Goal: Task Accomplishment & Management: Manage account settings

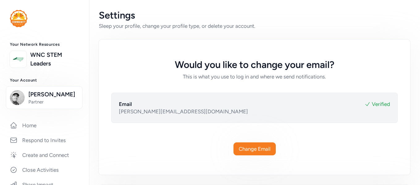
click at [37, 59] on link "WNC STEM Leaders" at bounding box center [54, 59] width 49 height 17
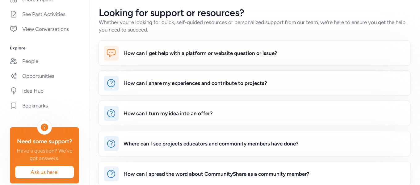
scroll to position [31, 0]
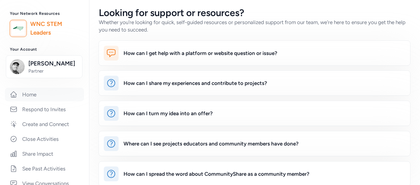
click at [24, 100] on link "Home" at bounding box center [44, 95] width 79 height 14
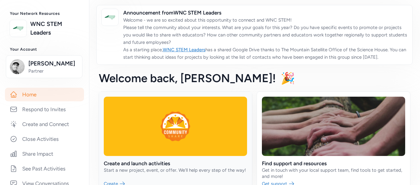
click at [121, 161] on link at bounding box center [175, 142] width 153 height 100
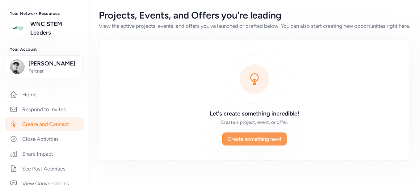
click at [245, 143] on span "Create something new!" at bounding box center [255, 138] width 54 height 7
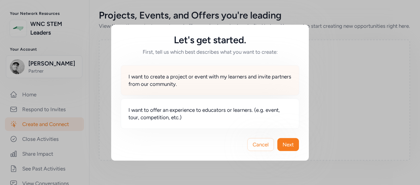
click at [220, 77] on span "I want to create a project or event with my learners and invite partners from o…" at bounding box center [210, 80] width 163 height 15
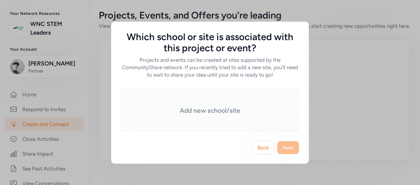
click at [226, 112] on h3 "Add new school/site" at bounding box center [210, 110] width 147 height 9
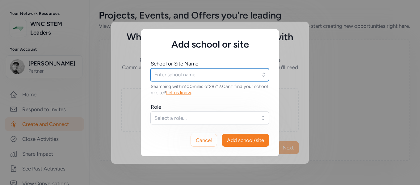
click at [242, 75] on input "text" at bounding box center [209, 74] width 119 height 13
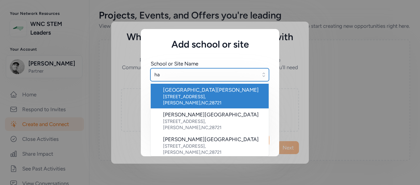
type input "h"
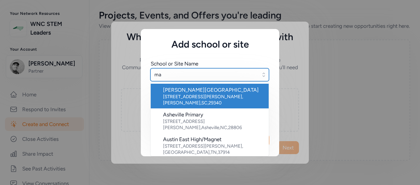
type input "m"
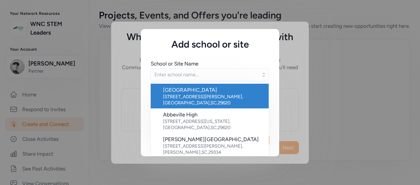
click at [332, 104] on div "Add school or site School or Site Name [GEOGRAPHIC_DATA] [STREET_ADDRESS][GEOGR…" at bounding box center [210, 92] width 420 height 185
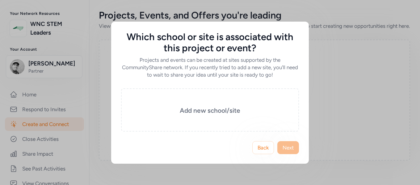
click at [323, 108] on div "Which school or site is associated with this project or event? Projects and eve…" at bounding box center [210, 92] width 420 height 185
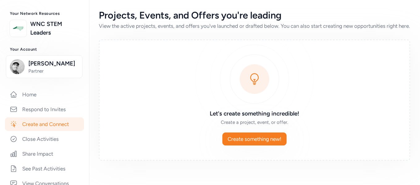
click at [143, 83] on div "Let's create something incredible! Create a project, event, or offer. Create so…" at bounding box center [254, 100] width 311 height 121
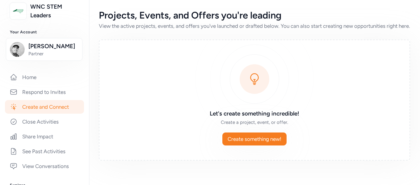
scroll to position [31, 0]
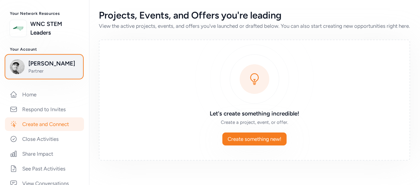
click at [54, 70] on span "Partner" at bounding box center [53, 71] width 50 height 6
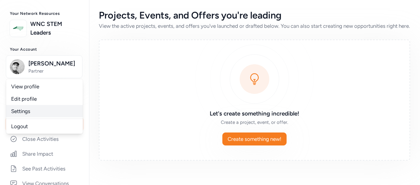
click at [40, 111] on link "Settings" at bounding box center [44, 111] width 77 height 12
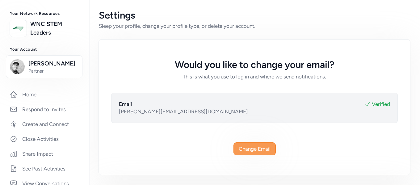
click at [261, 147] on span "Change Email" at bounding box center [255, 148] width 32 height 7
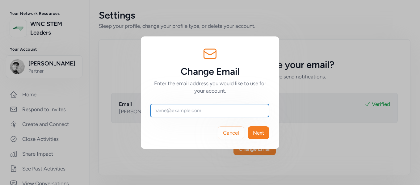
click at [206, 114] on input "text" at bounding box center [209, 110] width 119 height 13
click at [206, 112] on input "text" at bounding box center [209, 110] width 119 height 13
type input "[EMAIL_ADDRESS][DOMAIN_NAME]"
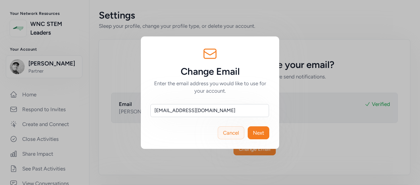
click at [229, 137] on button "Cancel" at bounding box center [231, 132] width 27 height 13
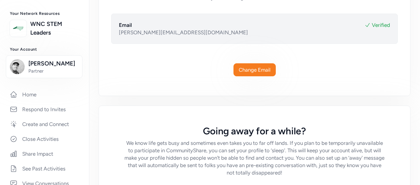
scroll to position [93, 0]
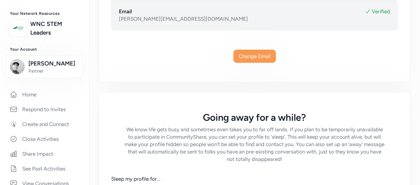
click at [257, 58] on span "Change Email" at bounding box center [255, 56] width 32 height 7
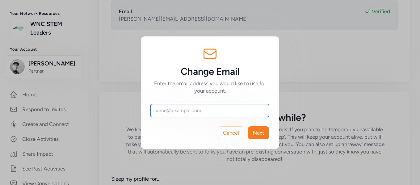
click at [213, 108] on input "text" at bounding box center [209, 110] width 119 height 13
type input "[EMAIL_ADDRESS][DOMAIN_NAME]"
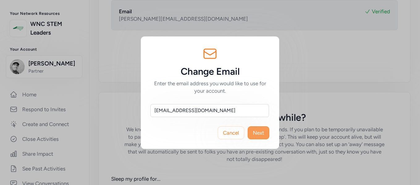
click at [257, 132] on span "Next" at bounding box center [258, 132] width 11 height 7
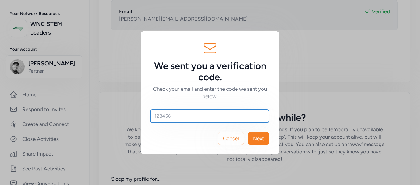
click at [238, 120] on input "text" at bounding box center [209, 116] width 119 height 13
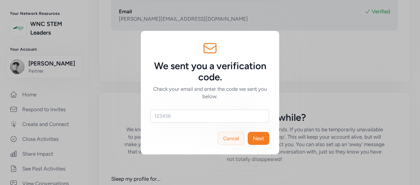
click at [236, 141] on span "Cancel" at bounding box center [231, 138] width 16 height 7
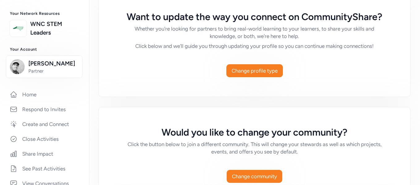
scroll to position [402, 0]
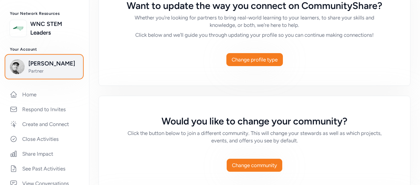
click at [58, 72] on span "Partner" at bounding box center [53, 71] width 50 height 6
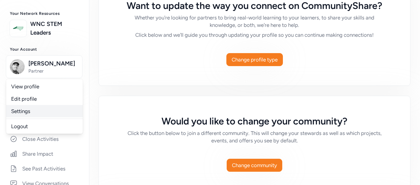
click at [40, 111] on link "Settings" at bounding box center [44, 111] width 77 height 12
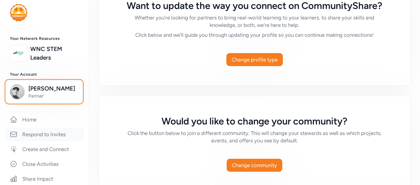
scroll to position [0, 0]
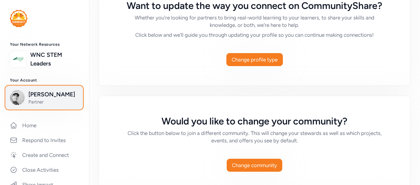
click at [46, 95] on span "[PERSON_NAME]" at bounding box center [53, 94] width 50 height 9
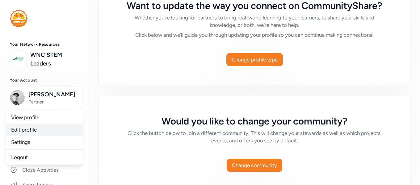
click at [43, 124] on link "Edit profile" at bounding box center [44, 130] width 77 height 12
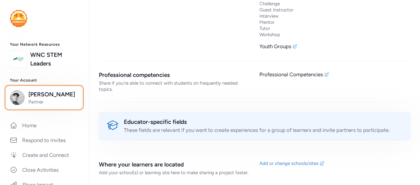
scroll to position [962, 0]
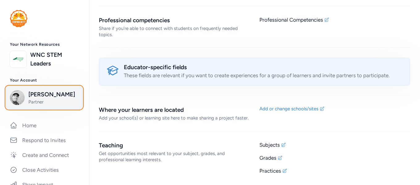
click at [46, 105] on button "[PERSON_NAME] Partner" at bounding box center [44, 97] width 77 height 23
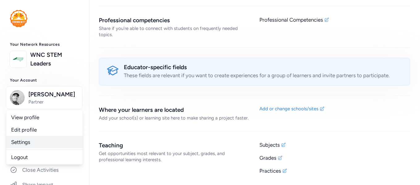
click at [39, 141] on link "Settings" at bounding box center [44, 142] width 77 height 12
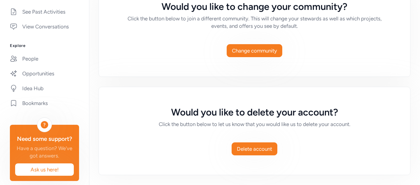
scroll to position [202, 0]
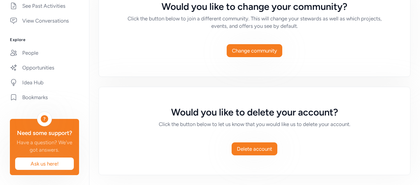
click at [59, 161] on span "Ask us here!" at bounding box center [44, 163] width 49 height 7
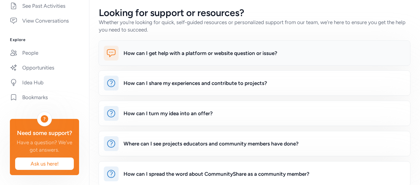
click at [182, 56] on div "How can I get help with a platform or website question or issue?" at bounding box center [201, 52] width 154 height 7
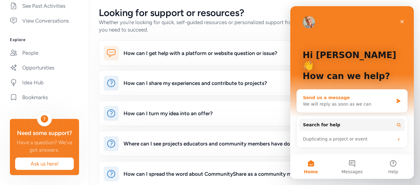
click at [371, 95] on div "Send us a message" at bounding box center [348, 98] width 91 height 6
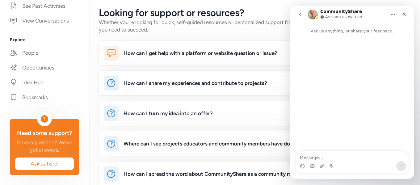
click at [334, 152] on textarea "Message…" at bounding box center [352, 156] width 113 height 11
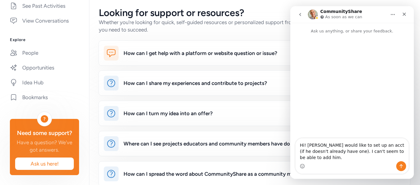
type textarea "Hi! [PERSON_NAME] would like to set up an acct (if he doesn't already have one)…"
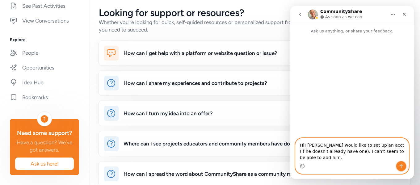
click at [399, 167] on button "Send a message…" at bounding box center [401, 166] width 10 height 10
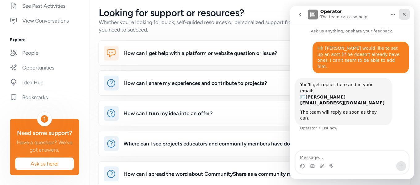
click at [403, 13] on icon "Close" at bounding box center [404, 14] width 3 height 3
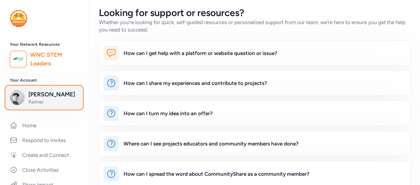
click at [33, 103] on span "Partner" at bounding box center [53, 102] width 50 height 6
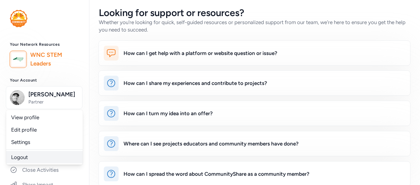
click at [28, 157] on link "Logout" at bounding box center [44, 157] width 77 height 12
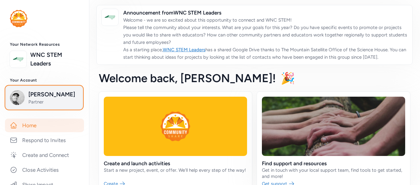
click at [38, 95] on span "[PERSON_NAME]" at bounding box center [53, 94] width 50 height 9
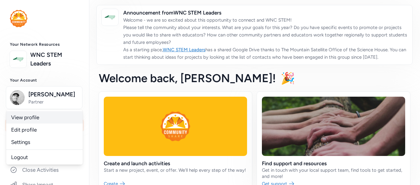
scroll to position [31, 0]
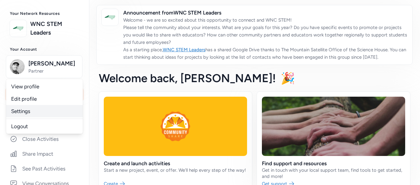
click at [34, 115] on link "Settings" at bounding box center [44, 111] width 77 height 12
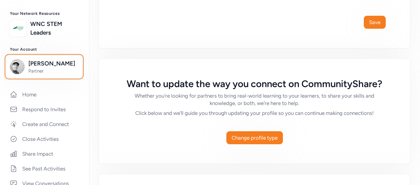
scroll to position [340, 0]
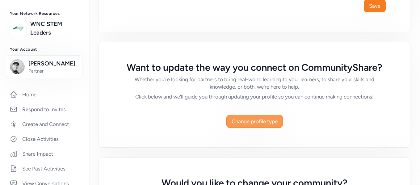
click at [239, 125] on span "Change profile type" at bounding box center [255, 121] width 46 height 7
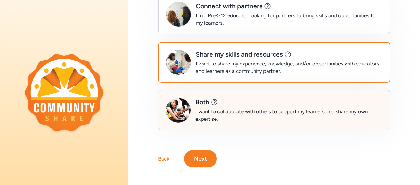
scroll to position [92, 0]
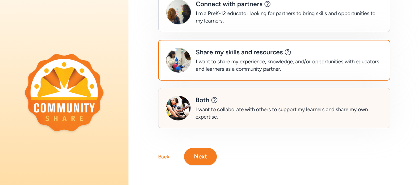
click at [214, 106] on div "I want to collaborate with others to support my learners and share my own exper…" at bounding box center [289, 113] width 187 height 15
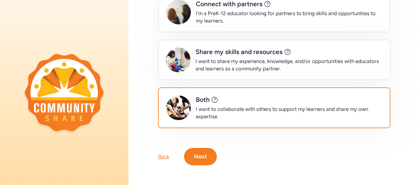
click at [203, 155] on button "Next" at bounding box center [200, 156] width 33 height 17
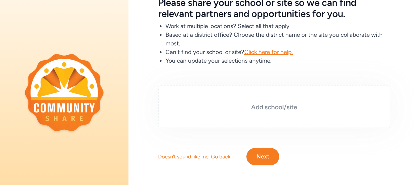
scroll to position [44, 0]
click at [251, 103] on h3 "Add school/site" at bounding box center [274, 107] width 201 height 9
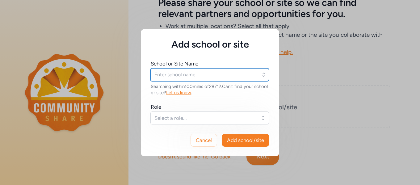
click at [213, 74] on input "text" at bounding box center [209, 74] width 119 height 13
type input "open way l"
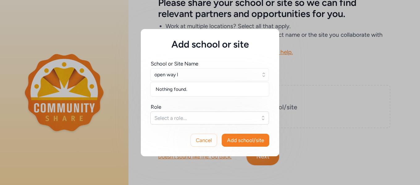
click at [217, 91] on div "Nothing found." at bounding box center [210, 89] width 118 height 11
click at [217, 126] on div "Cancel Add school/site" at bounding box center [210, 140] width 138 height 32
click at [214, 121] on span "Select a role..." at bounding box center [205, 117] width 102 height 7
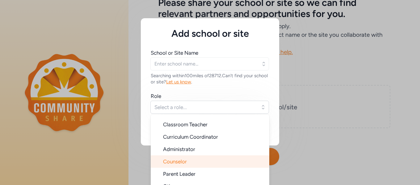
scroll to position [19, 0]
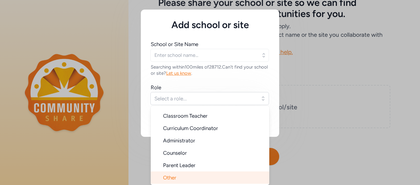
click at [197, 178] on li "Other" at bounding box center [210, 177] width 119 height 12
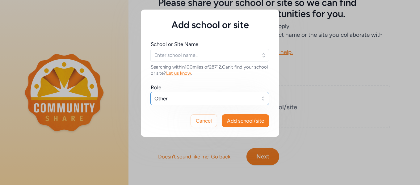
scroll to position [0, 0]
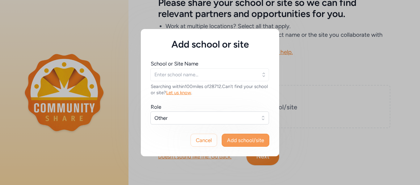
click at [234, 138] on span "Add school/site" at bounding box center [245, 140] width 37 height 7
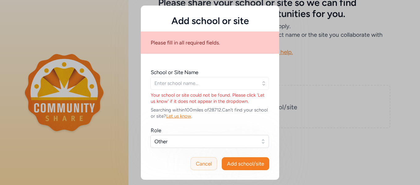
click at [210, 162] on span "Cancel" at bounding box center [204, 163] width 16 height 7
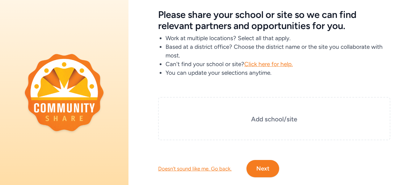
scroll to position [44, 0]
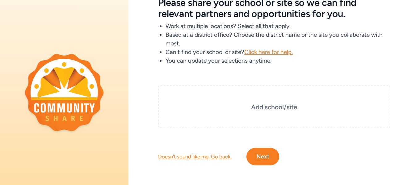
click at [200, 154] on div "Doesn't sound like me. Go back." at bounding box center [195, 156] width 74 height 7
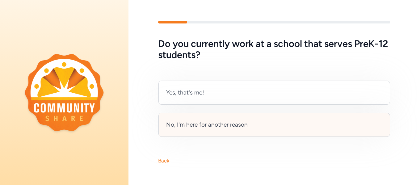
click at [226, 132] on div "No, I'm here for another reason" at bounding box center [274, 125] width 232 height 24
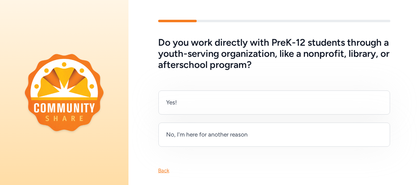
click at [227, 112] on div "Yes!" at bounding box center [274, 103] width 232 height 24
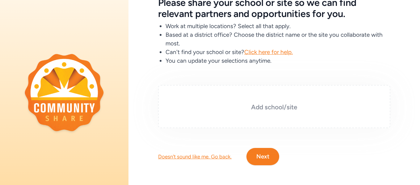
scroll to position [44, 0]
click at [270, 110] on div "Add school/site" at bounding box center [274, 106] width 232 height 43
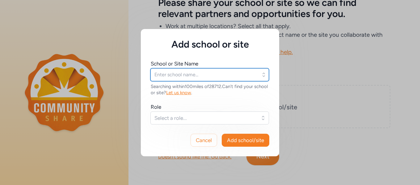
click at [197, 77] on input "text" at bounding box center [209, 74] width 119 height 13
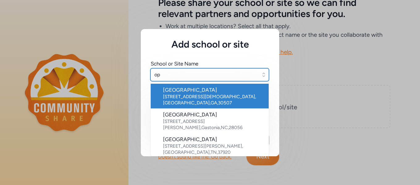
type input "o"
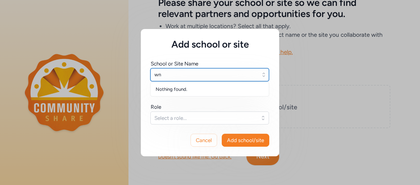
type input "w"
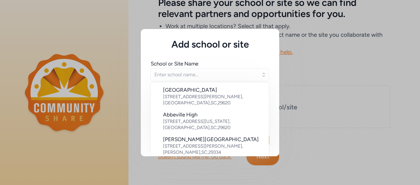
click at [312, 152] on div "Add school or site School or Site Name [GEOGRAPHIC_DATA] [STREET_ADDRESS][GEOGR…" at bounding box center [210, 92] width 420 height 185
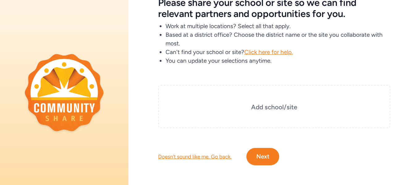
click at [224, 153] on div "Doesn't sound like me. Go back." at bounding box center [195, 156] width 74 height 7
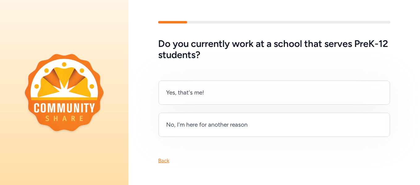
scroll to position [2, 0]
click at [164, 158] on div "Back" at bounding box center [163, 160] width 11 height 7
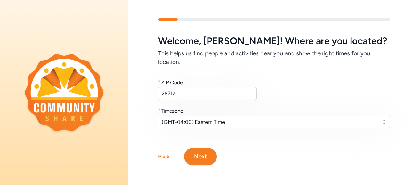
scroll to position [6, 0]
click at [164, 154] on div "Back" at bounding box center [163, 156] width 11 height 7
